Goal: Task Accomplishment & Management: Manage account settings

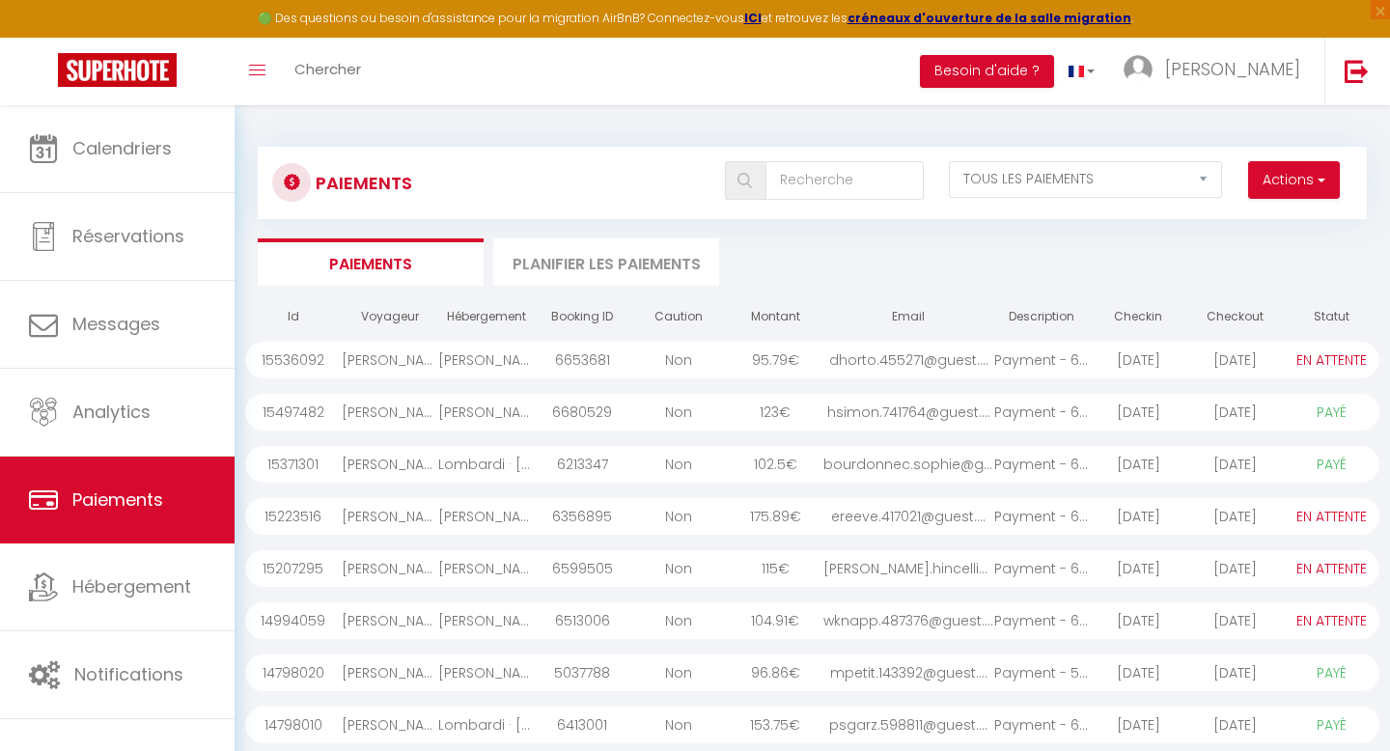
select select "2"
select select "0"
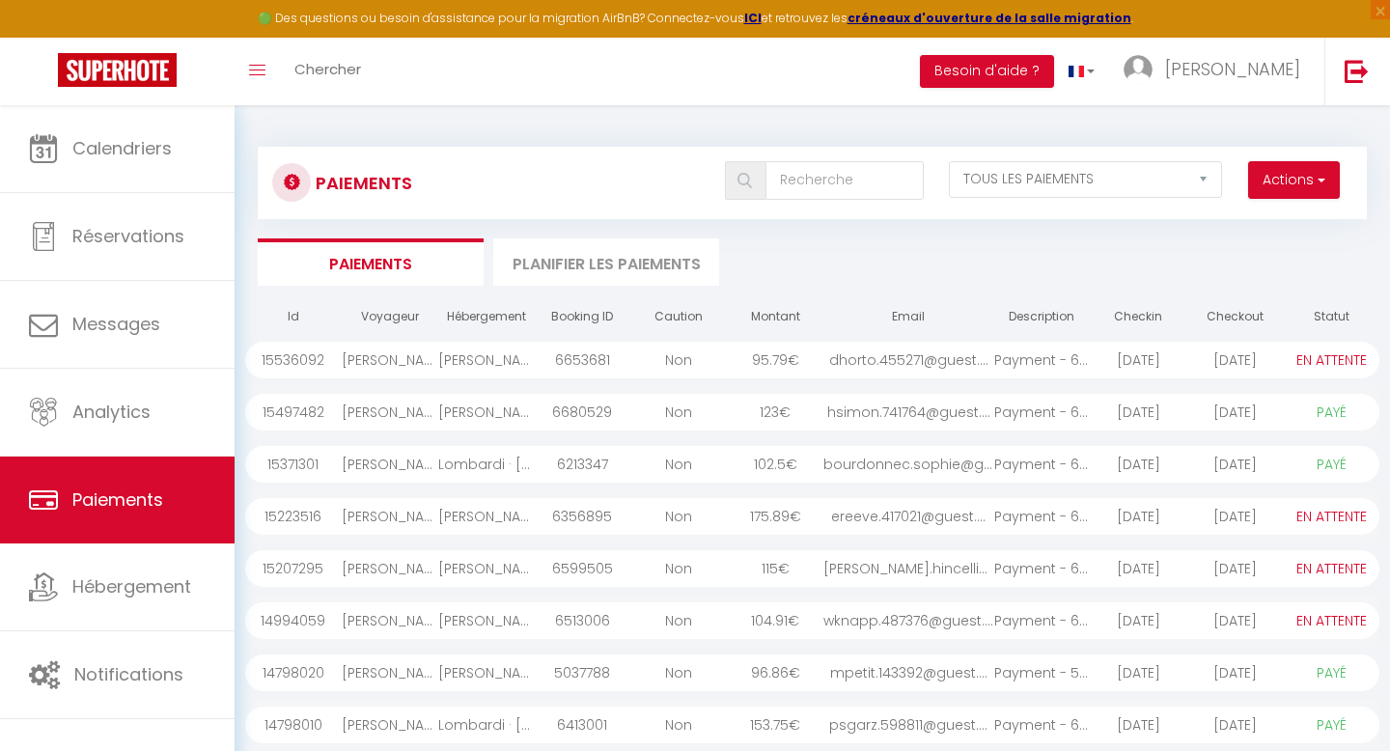
click at [1323, 360] on select "PAYÉ EN ATTENTE" at bounding box center [1331, 360] width 97 height 21
select select "1"
click at [1283, 350] on select "PAYÉ EN ATTENTE" at bounding box center [1331, 360] width 97 height 21
click at [1331, 520] on select "PAYÉ EN ATTENTE" at bounding box center [1331, 516] width 97 height 21
select select "1"
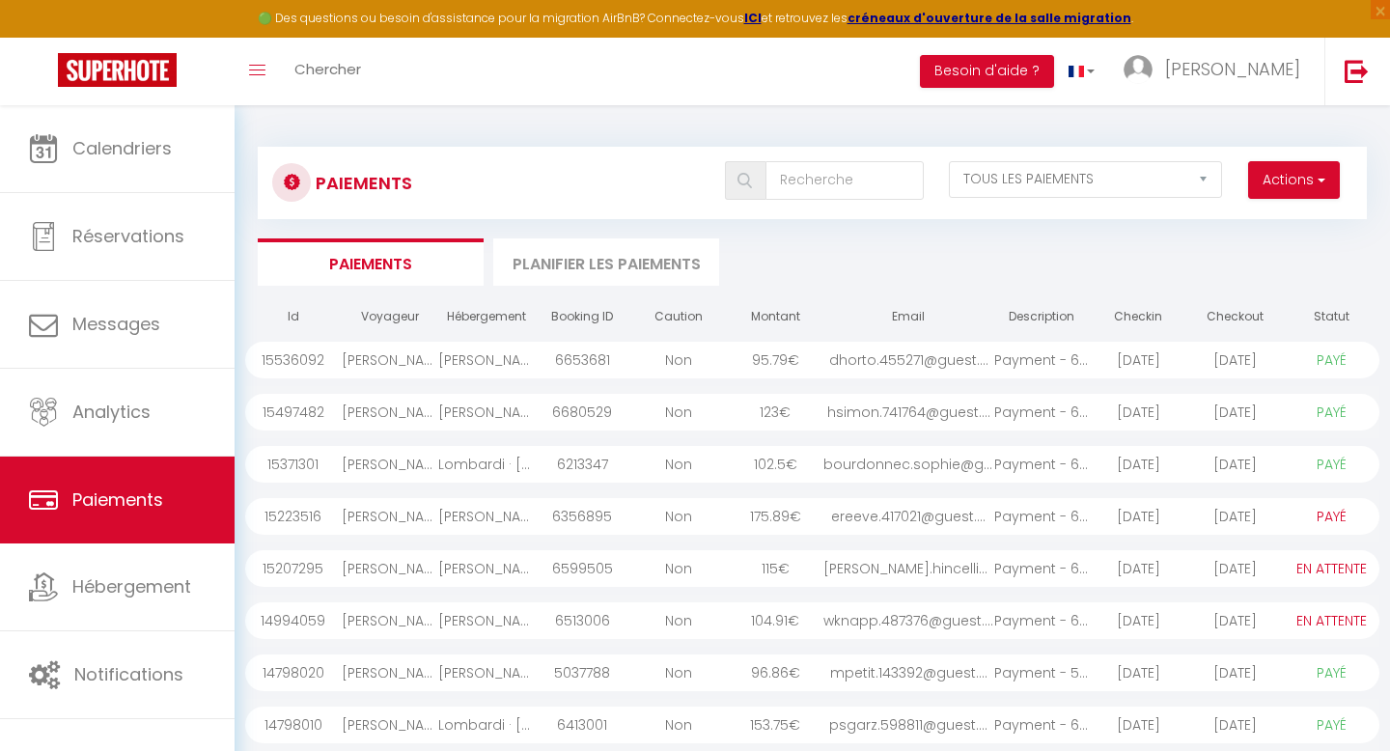
click at [1283, 506] on select "PAYÉ EN ATTENTE" at bounding box center [1331, 516] width 97 height 21
click at [1341, 618] on select "PAYÉ EN ATTENTE" at bounding box center [1331, 620] width 97 height 21
select select "1"
click at [1283, 610] on select "PAYÉ EN ATTENTE" at bounding box center [1331, 620] width 97 height 21
click at [398, 577] on div "[PERSON_NAME]" at bounding box center [390, 568] width 97 height 37
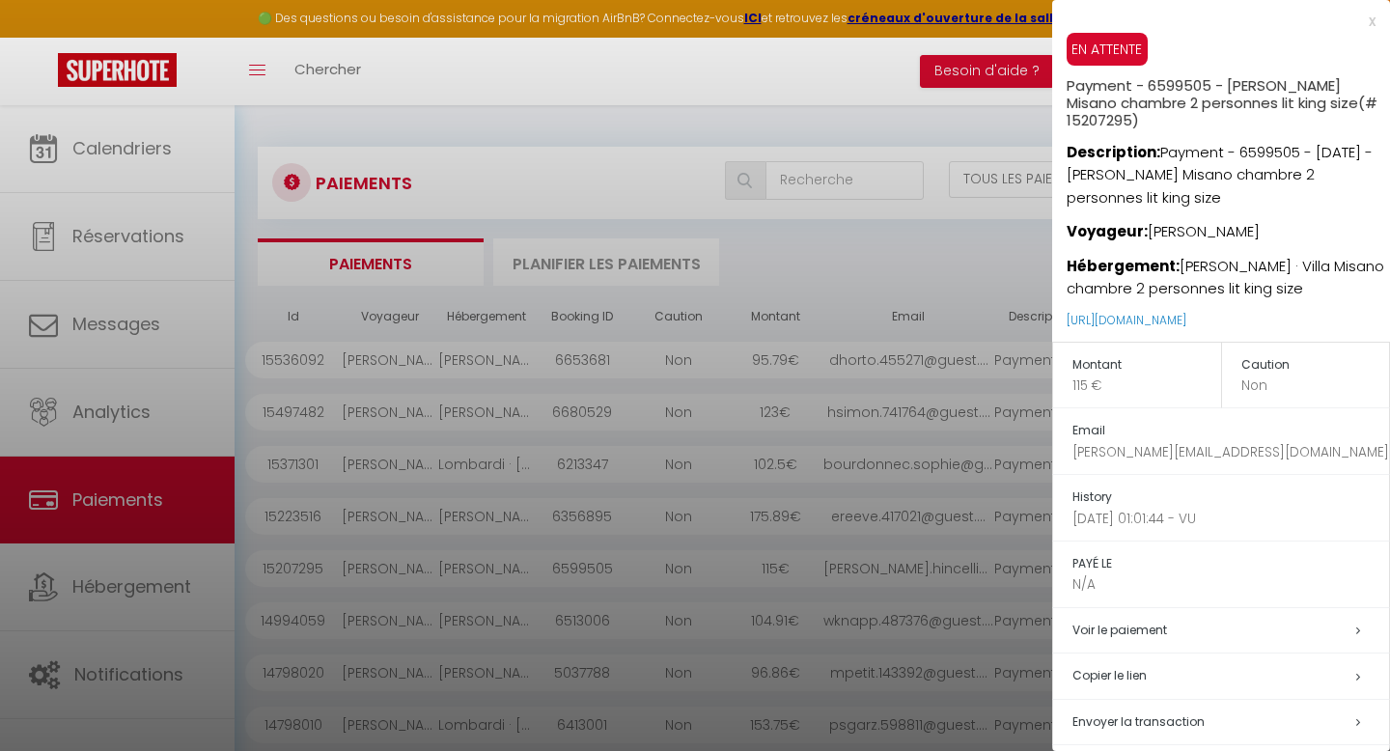
click at [1366, 15] on div "x" at bounding box center [1213, 21] width 323 height 23
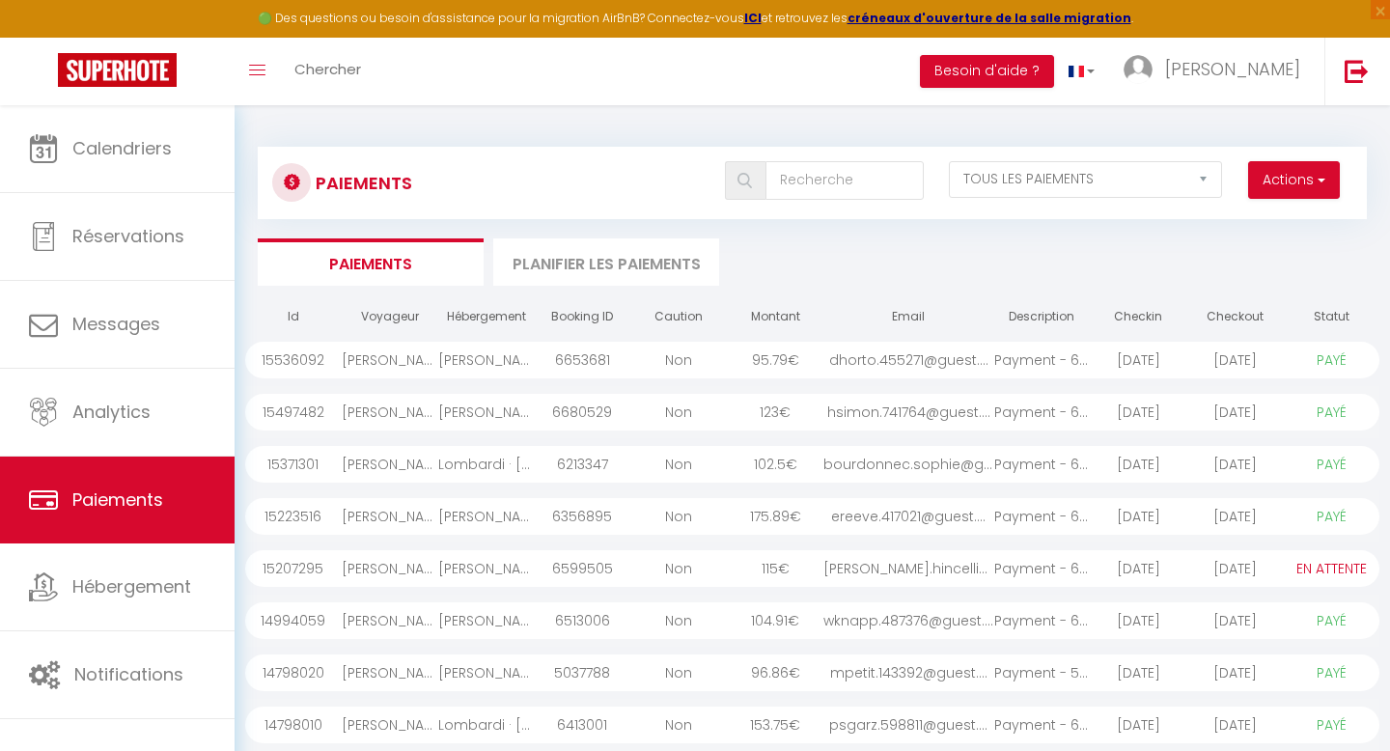
click at [1257, 570] on div "[DATE]" at bounding box center [1235, 568] width 97 height 37
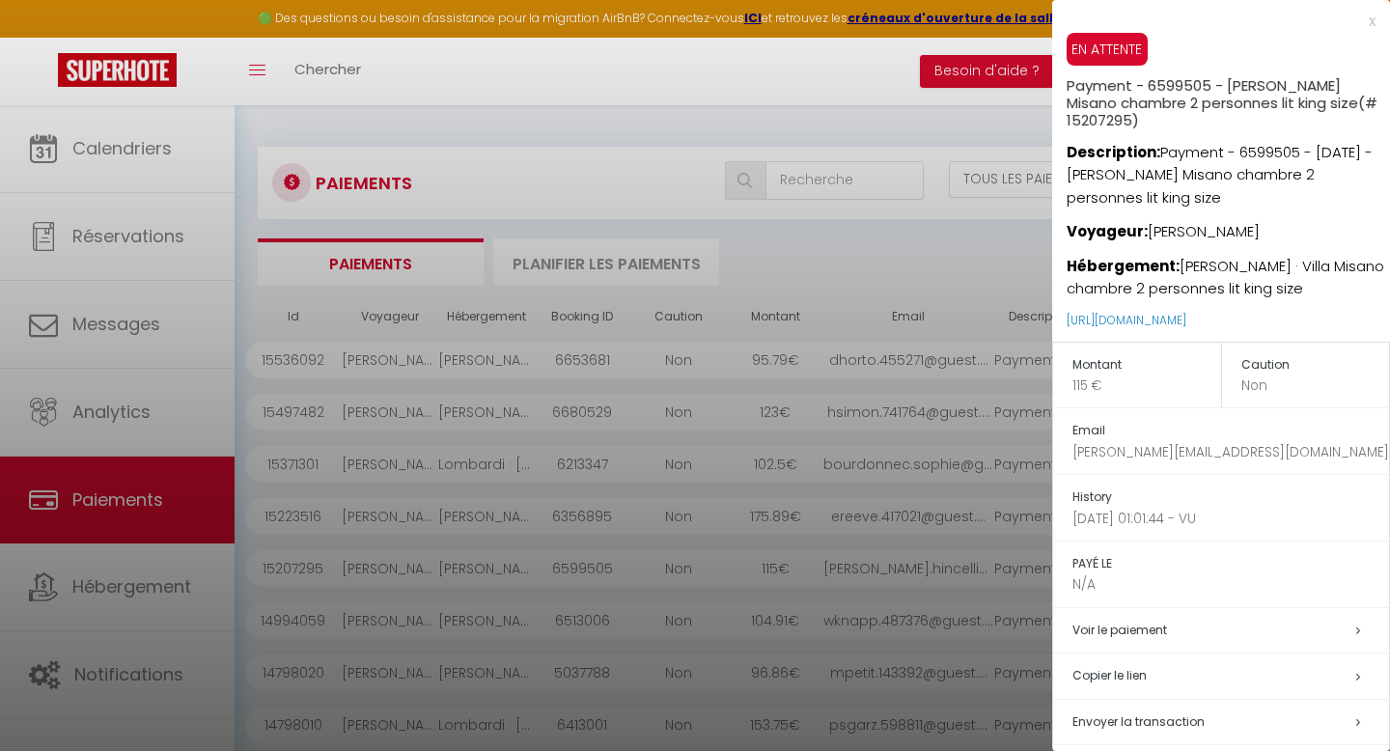
scroll to position [109, 0]
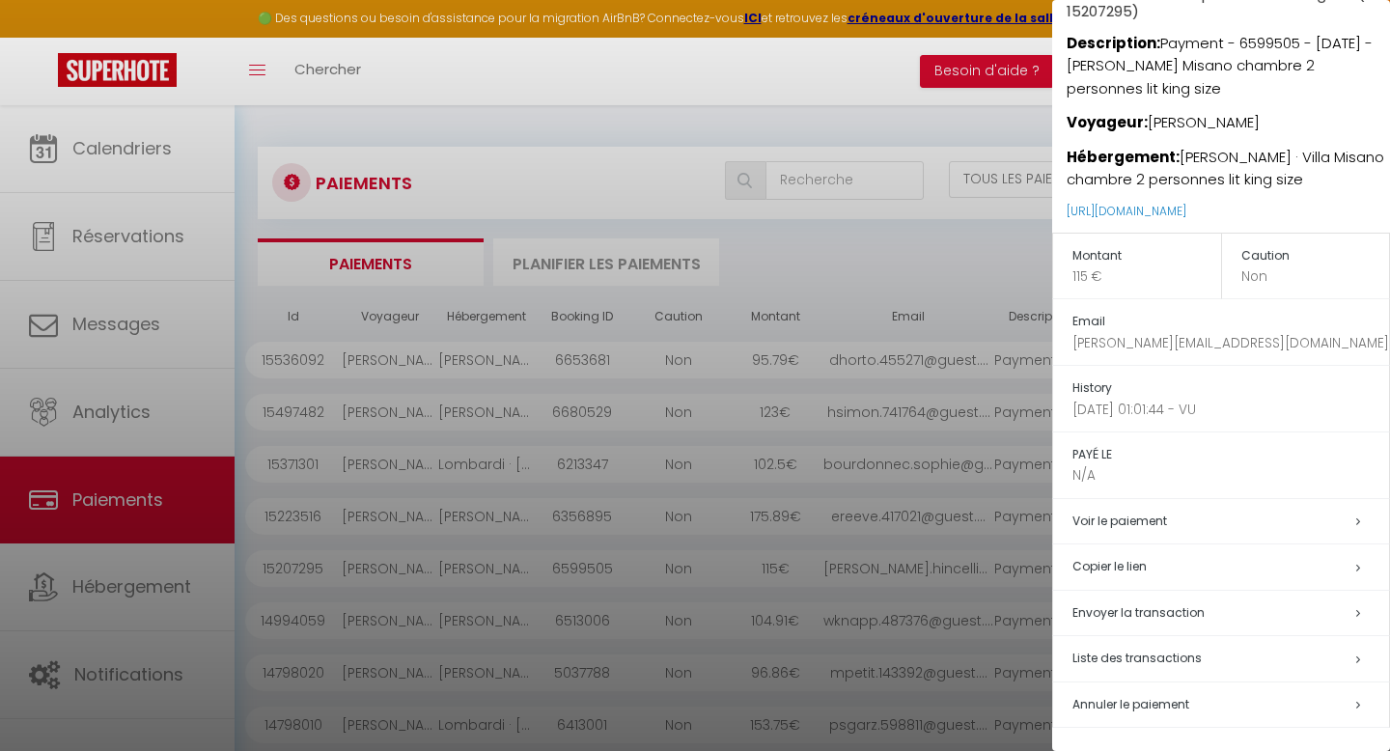
click at [1142, 713] on h5 "Annuler le paiement" at bounding box center [1231, 705] width 317 height 22
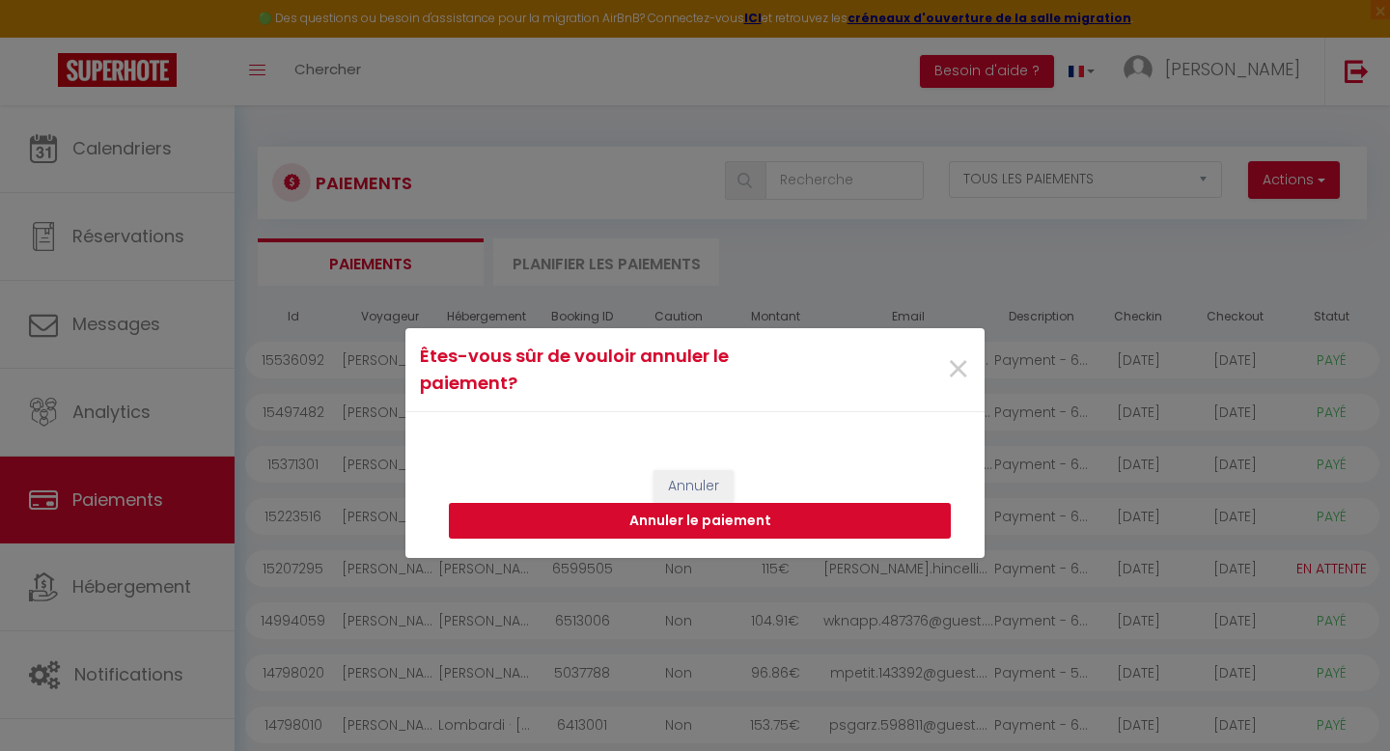
click at [761, 529] on button "Annuler le paiement" at bounding box center [700, 521] width 502 height 37
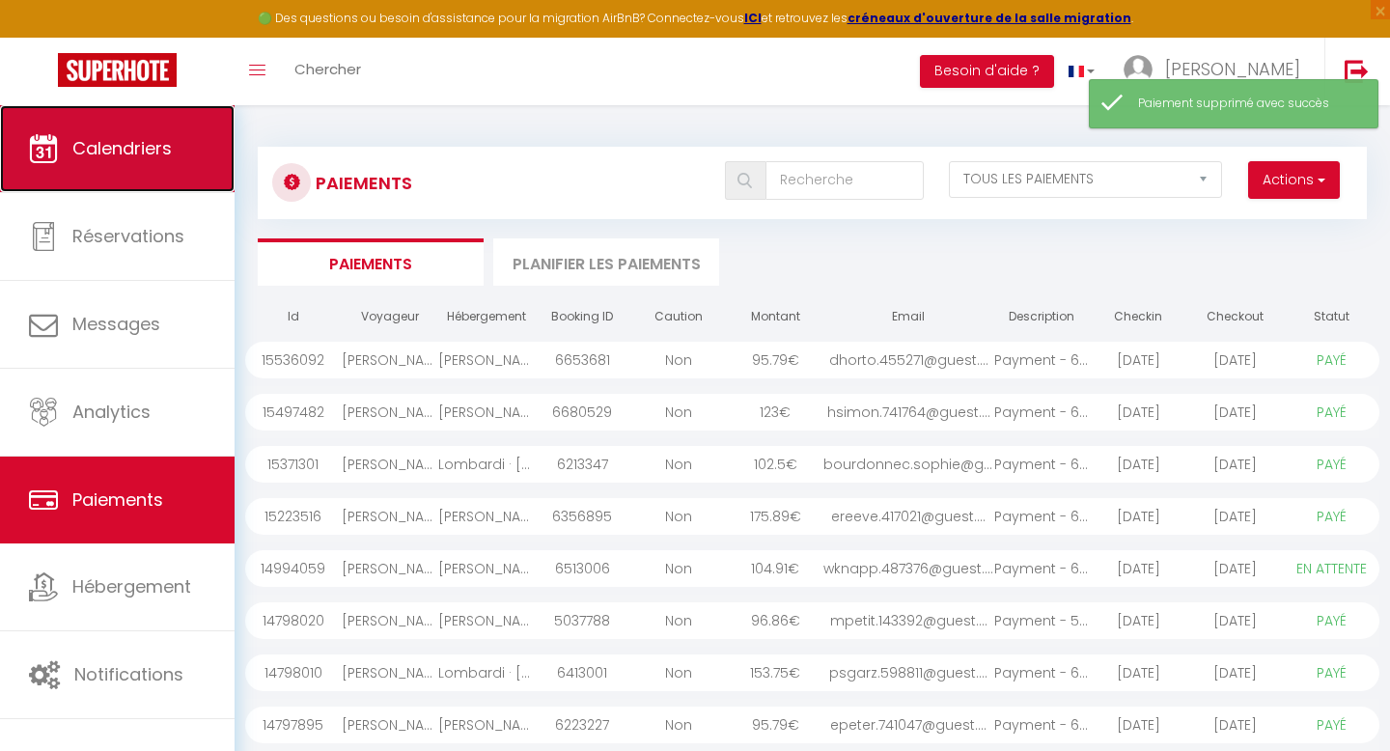
click at [118, 139] on span "Calendriers" at bounding box center [121, 148] width 99 height 24
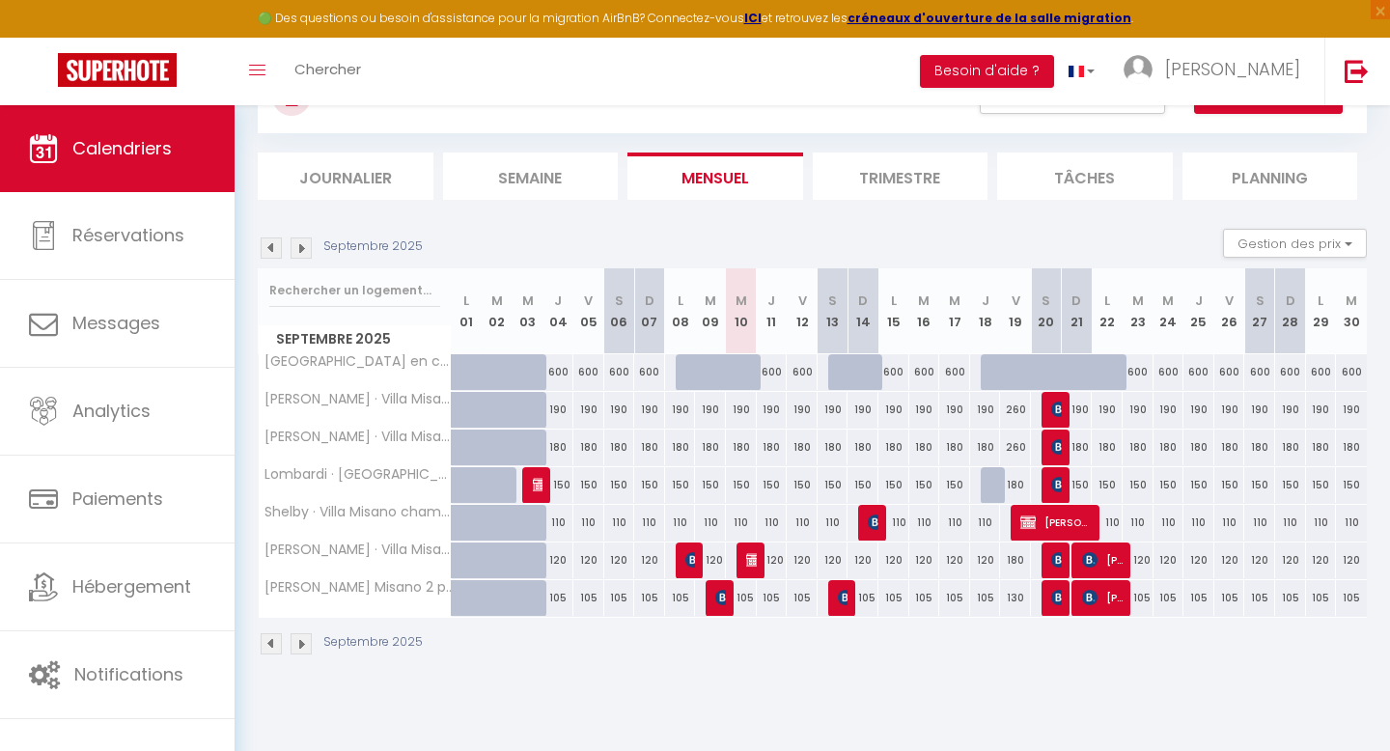
scroll to position [105, 0]
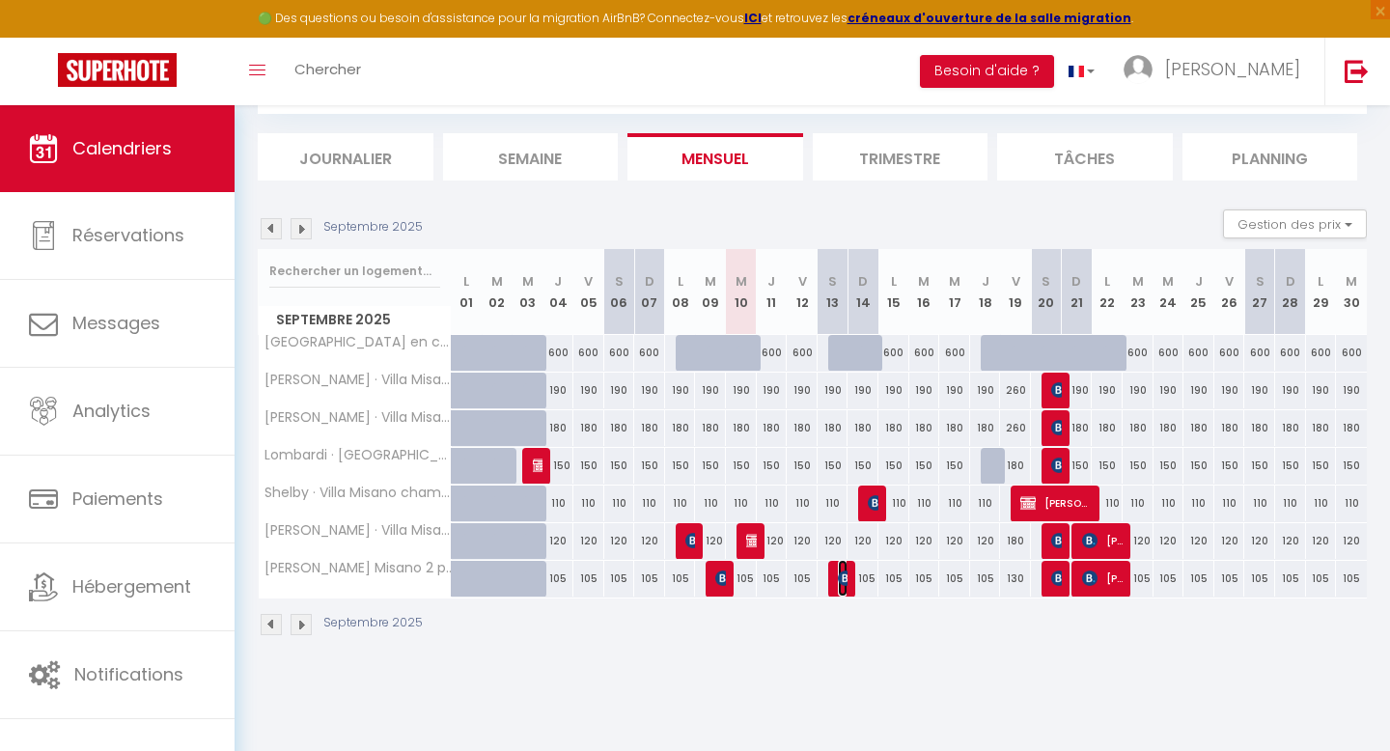
click at [843, 584] on img at bounding box center [845, 578] width 15 height 15
select select "OK"
select select "KO"
select select "0"
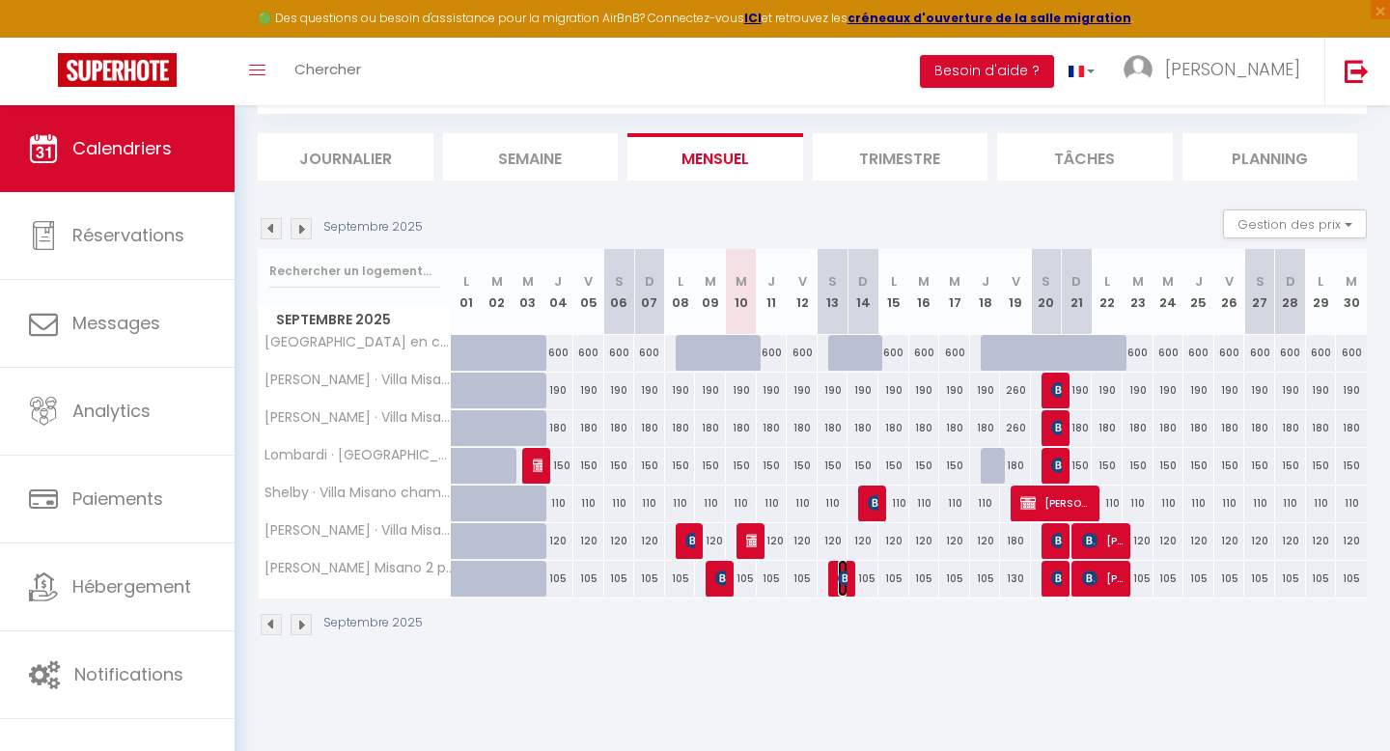
select select "1"
select select
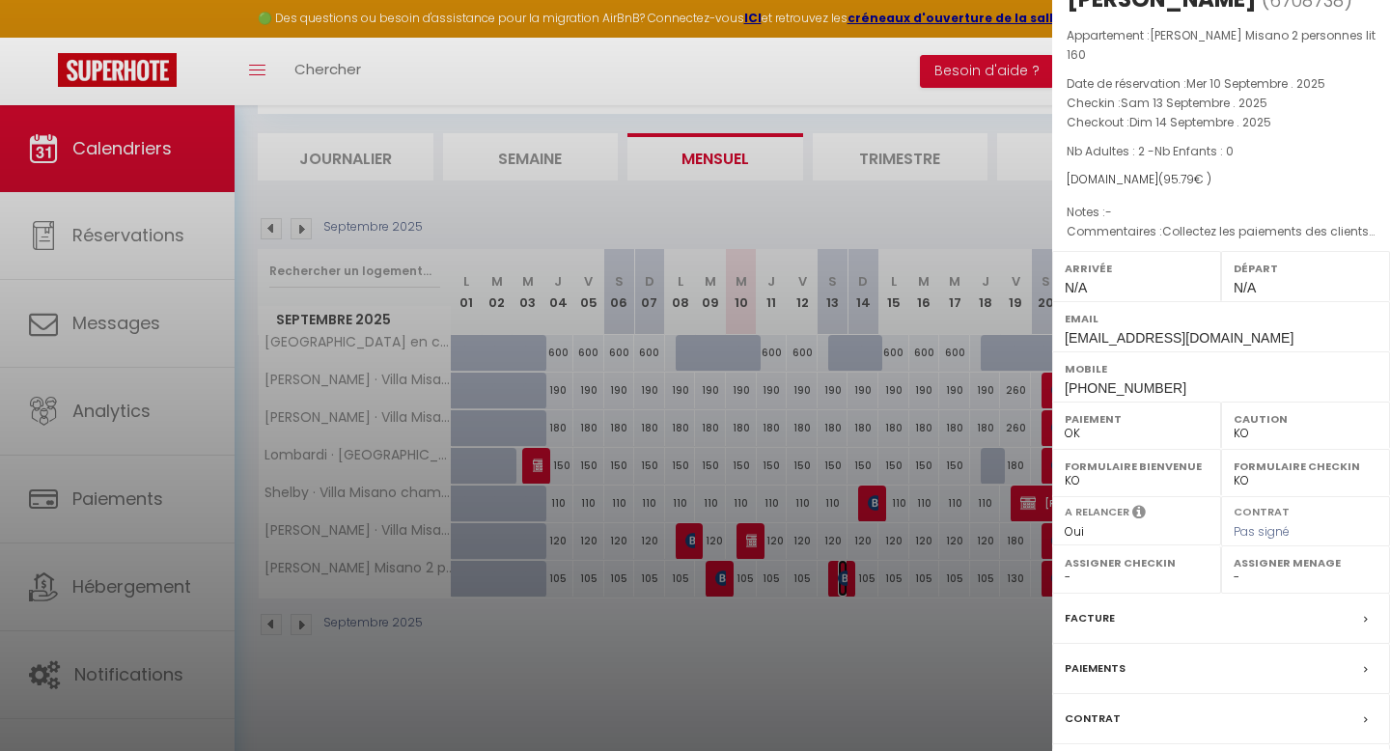
scroll to position [0, 0]
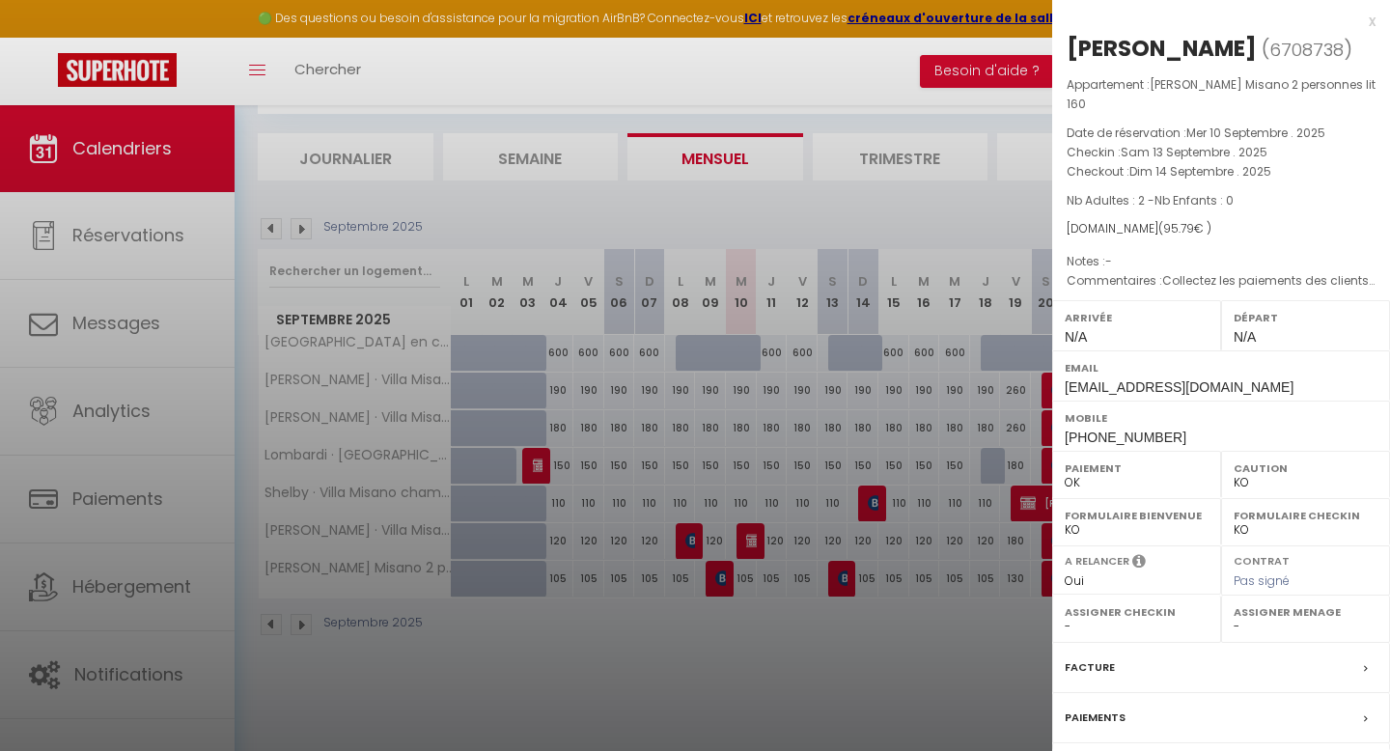
click at [1366, 20] on div "x" at bounding box center [1213, 21] width 323 height 23
